Goal: Task Accomplishment & Management: Complete application form

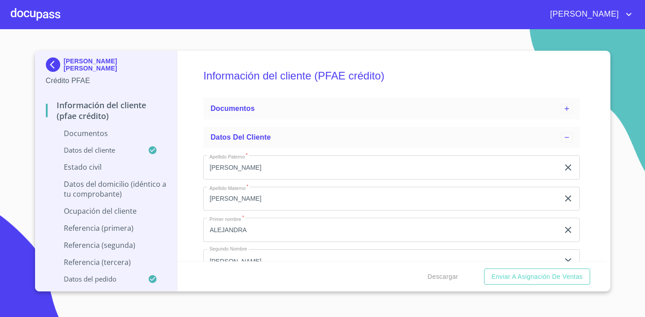
scroll to position [498, 0]
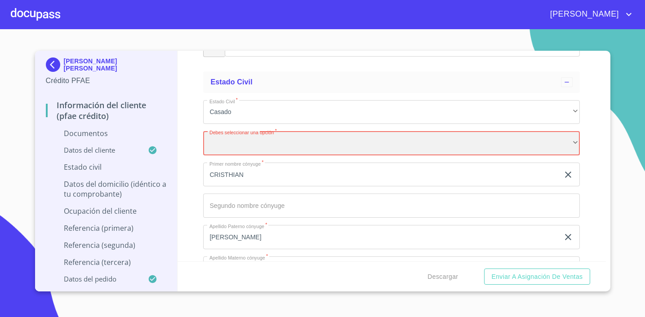
click at [335, 148] on div "​" at bounding box center [391, 143] width 376 height 24
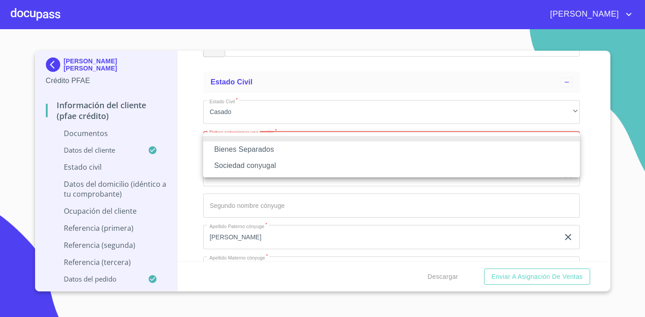
click at [39, 15] on div at bounding box center [322, 158] width 645 height 317
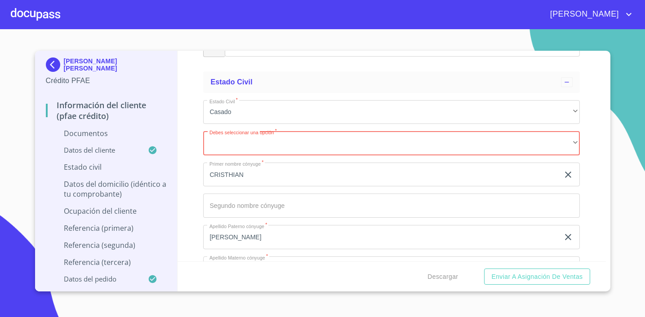
click at [39, 15] on div at bounding box center [35, 14] width 49 height 29
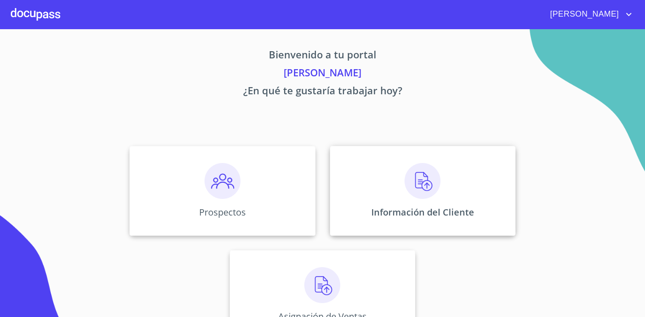
click at [391, 181] on div "Información del Cliente" at bounding box center [423, 191] width 186 height 90
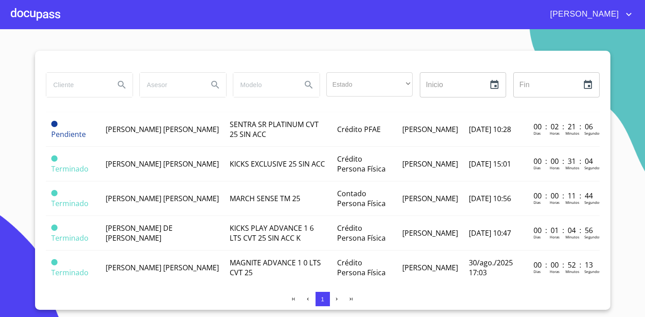
scroll to position [27, 0]
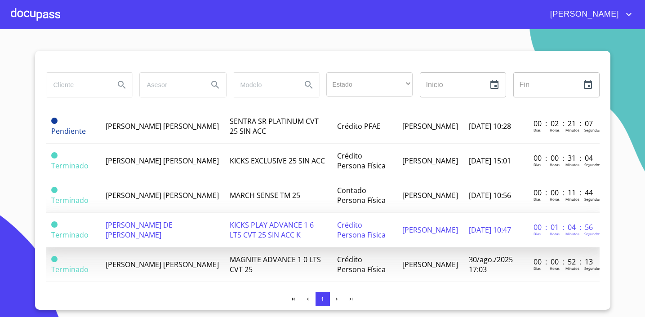
click at [174, 229] on td "[PERSON_NAME] DE [PERSON_NAME]" at bounding box center [162, 230] width 124 height 35
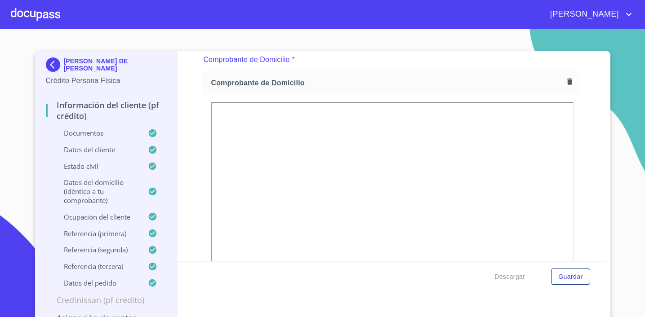
scroll to position [487, 0]
click at [568, 84] on icon "button" at bounding box center [569, 82] width 5 height 6
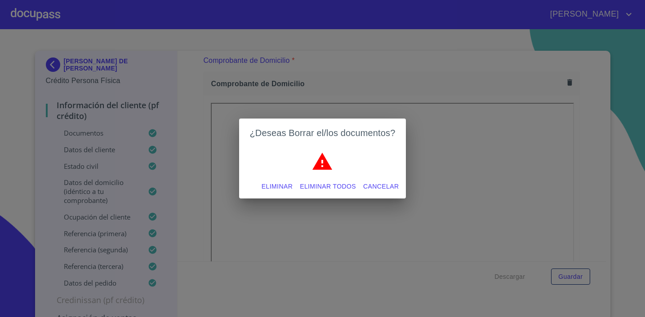
click at [283, 188] on span "Eliminar" at bounding box center [276, 186] width 31 height 11
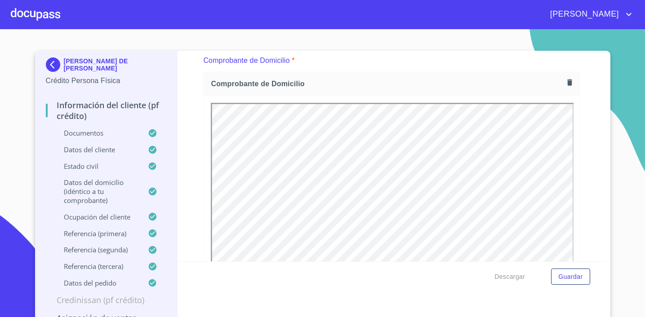
scroll to position [0, 0]
click at [575, 277] on span "Guardar" at bounding box center [570, 276] width 24 height 11
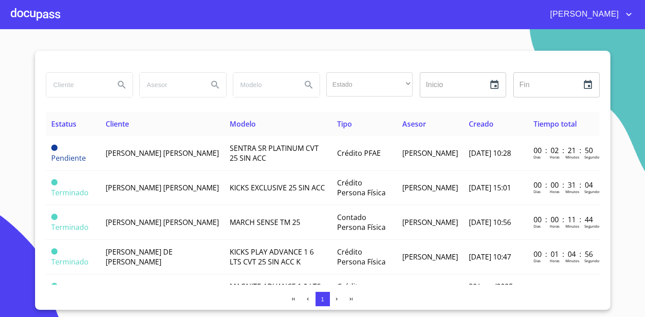
click at [30, 13] on div at bounding box center [35, 14] width 49 height 29
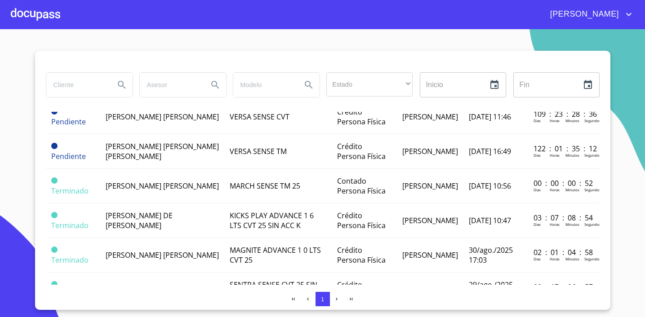
scroll to position [326, 0]
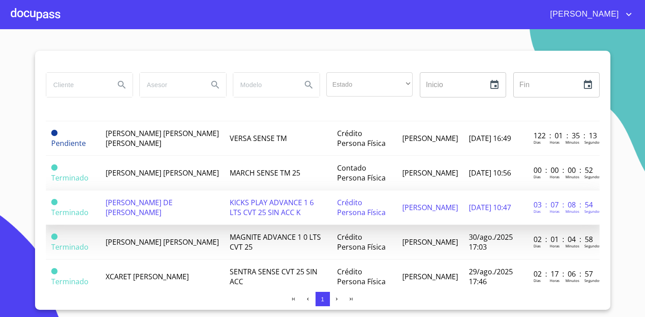
click at [152, 202] on td "[PERSON_NAME] DE [PERSON_NAME]" at bounding box center [162, 207] width 124 height 35
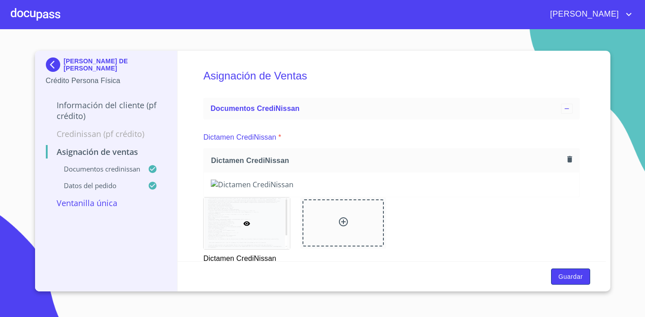
click at [567, 278] on span "Guardar" at bounding box center [570, 276] width 24 height 11
